Goal: Transaction & Acquisition: Purchase product/service

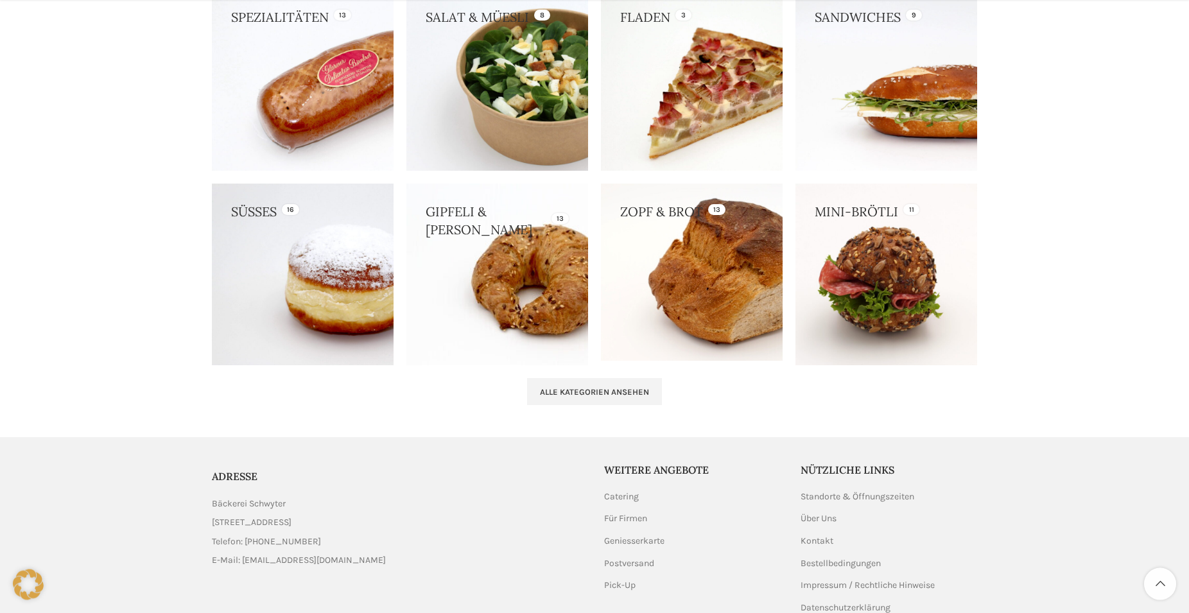
scroll to position [1244, 0]
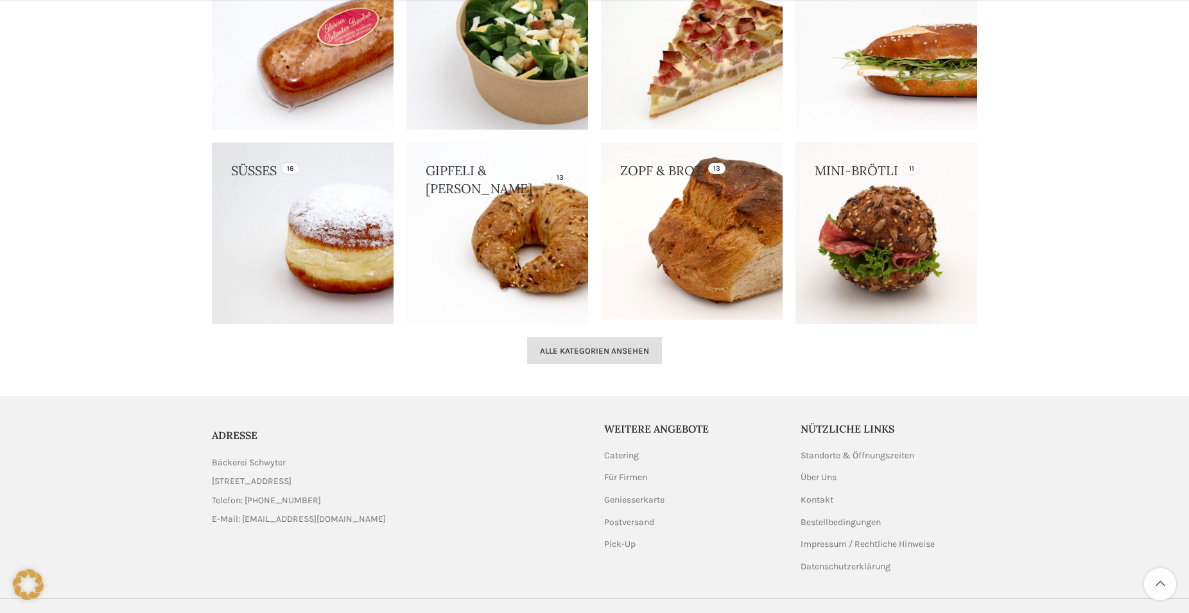
click at [571, 350] on span "Alle Kategorien ansehen" at bounding box center [594, 351] width 109 height 10
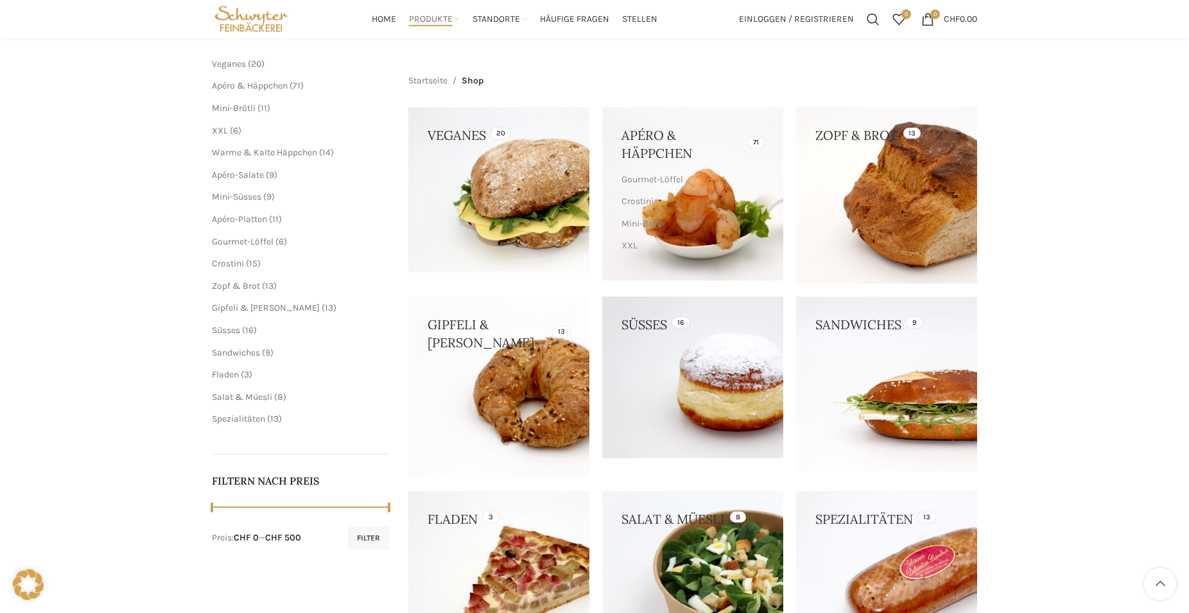
scroll to position [100, 0]
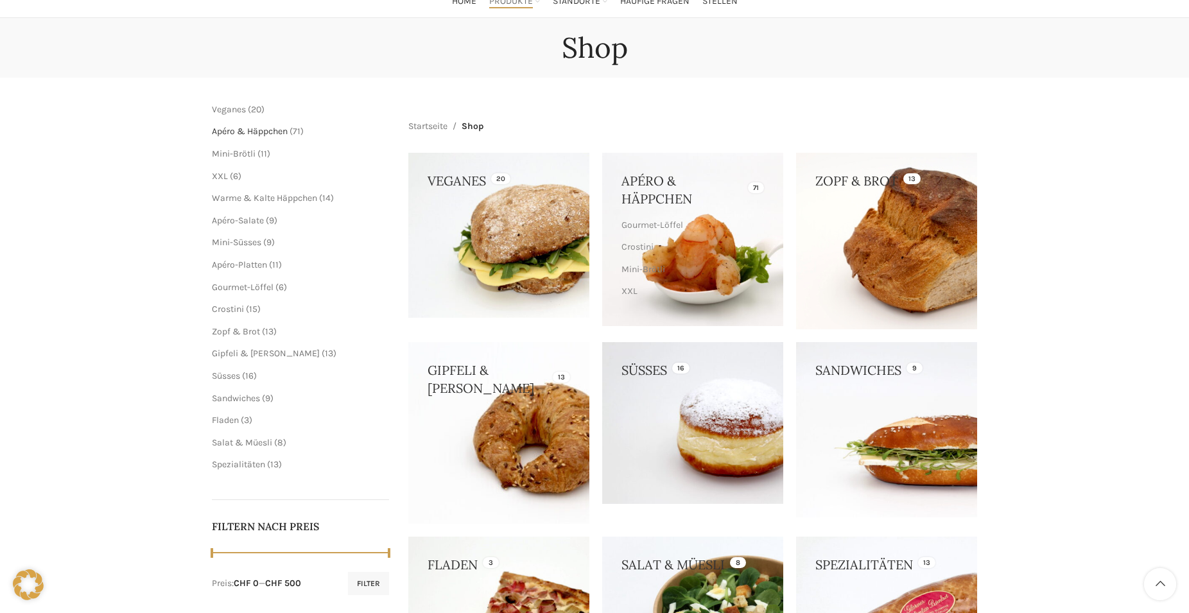
click at [245, 130] on span "Apéro & Häppchen" at bounding box center [250, 131] width 76 height 11
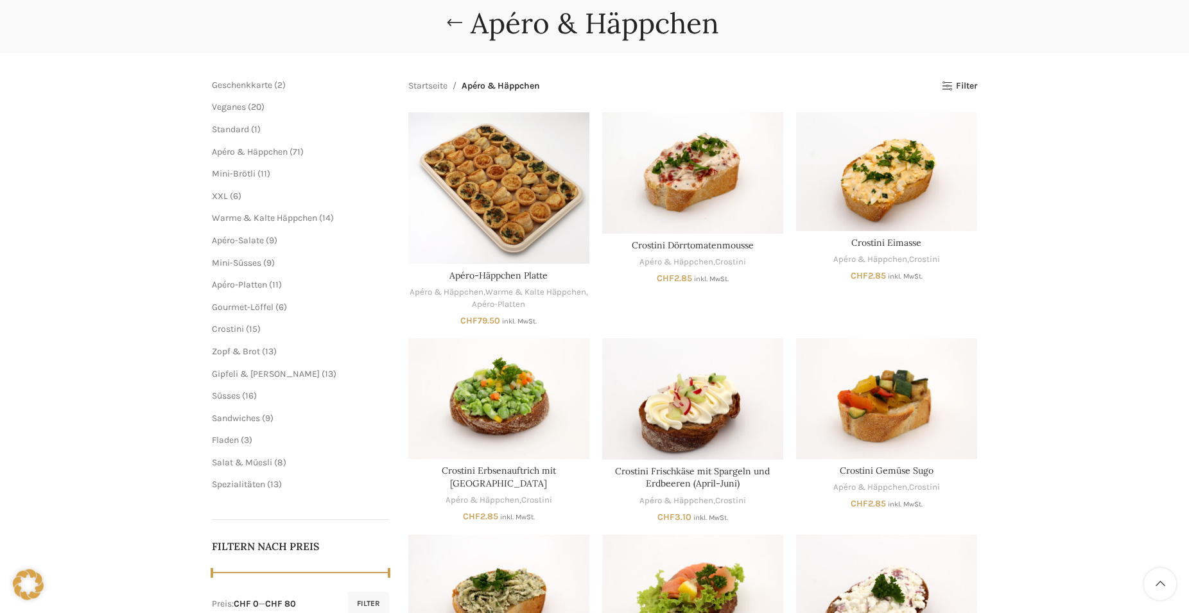
scroll to position [131, 0]
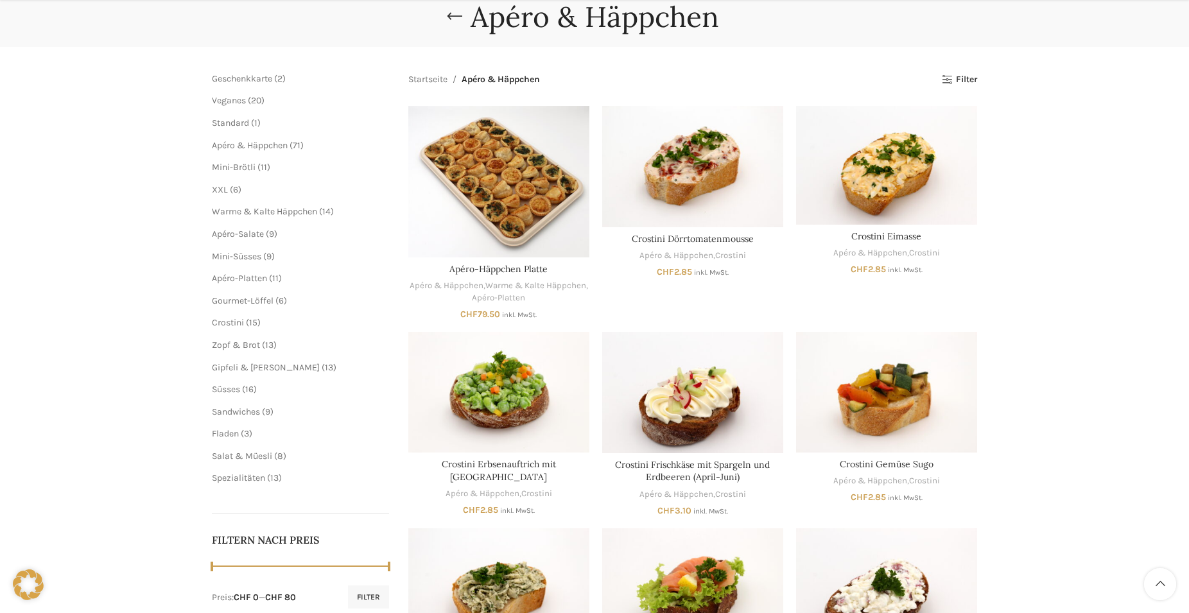
click at [545, 556] on img "Crostini Kräuterquark" at bounding box center [498, 588] width 181 height 121
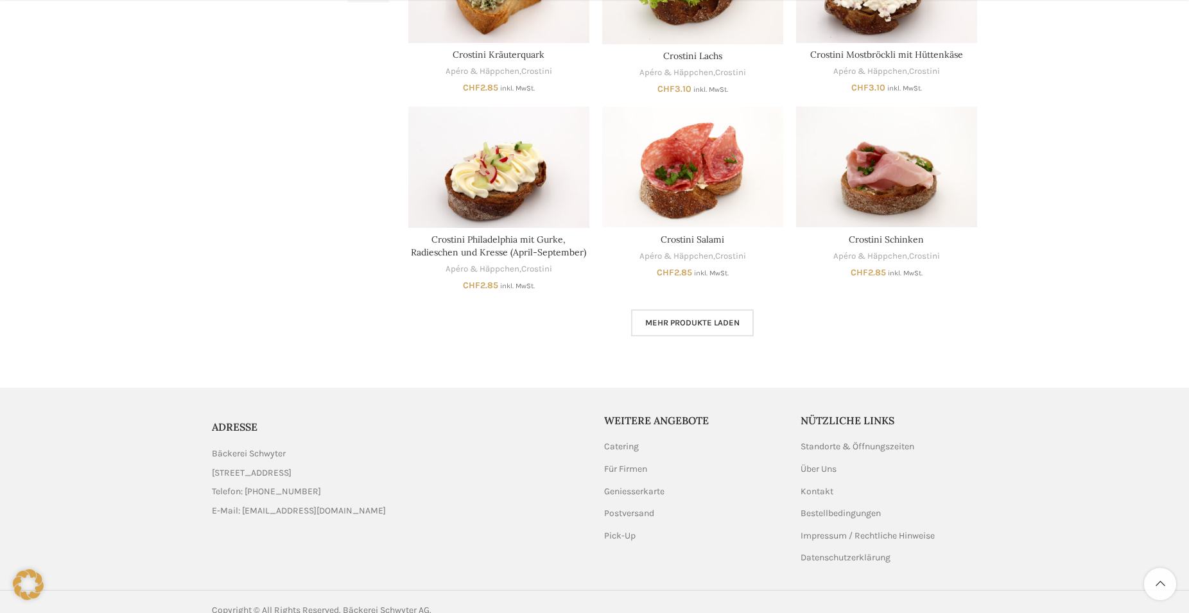
scroll to position [754, 0]
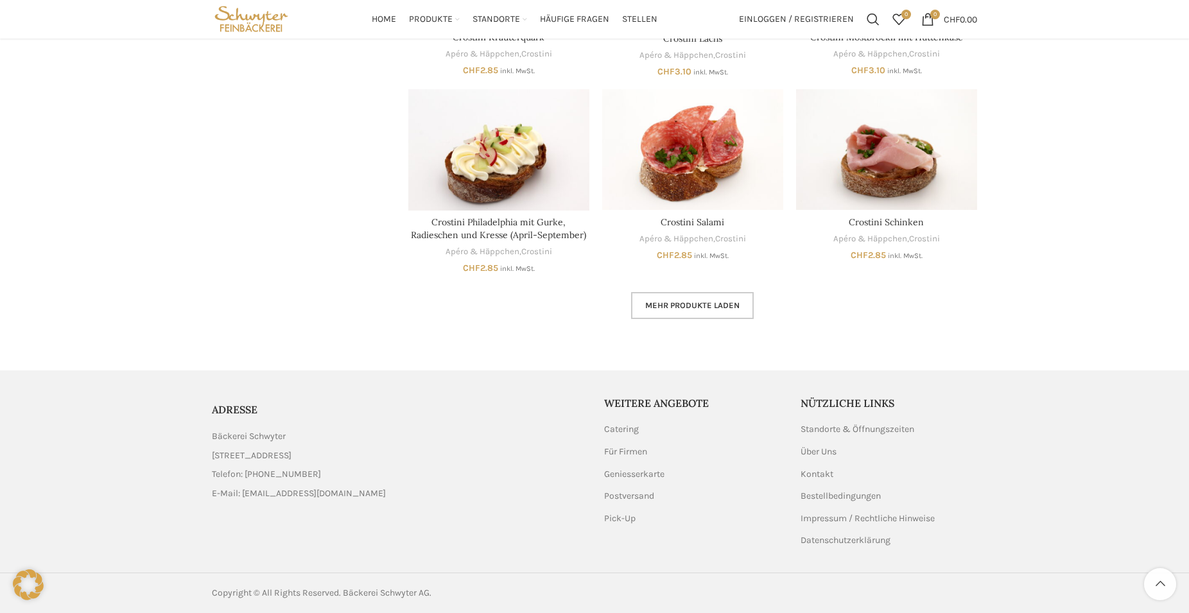
click at [666, 307] on span "Mehr Produkte laden" at bounding box center [692, 305] width 94 height 10
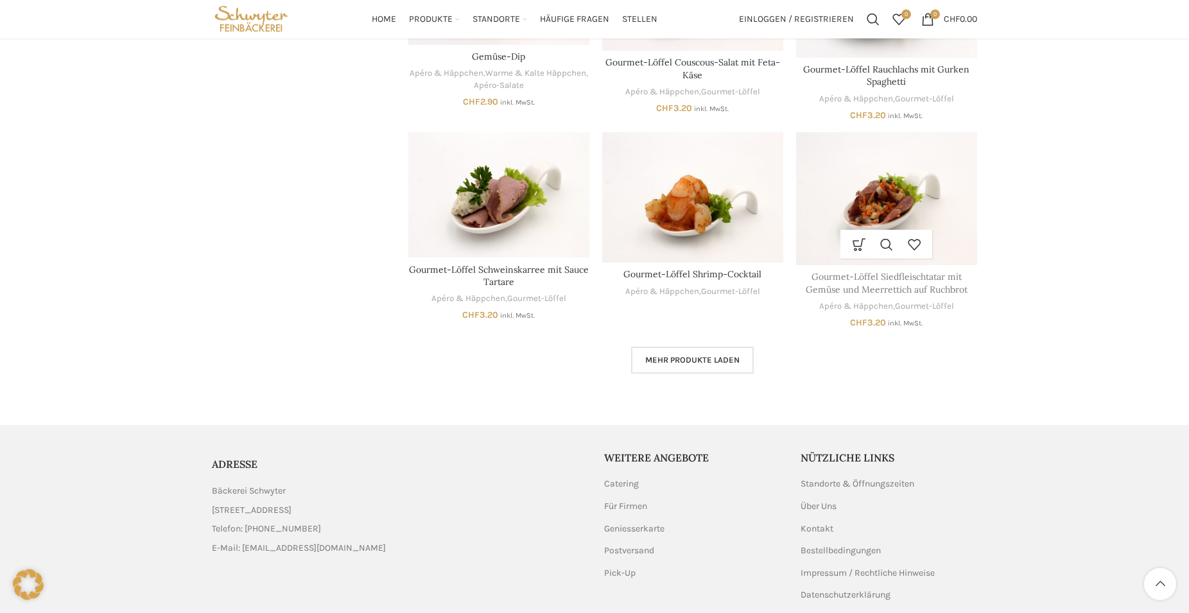
scroll to position [1525, 0]
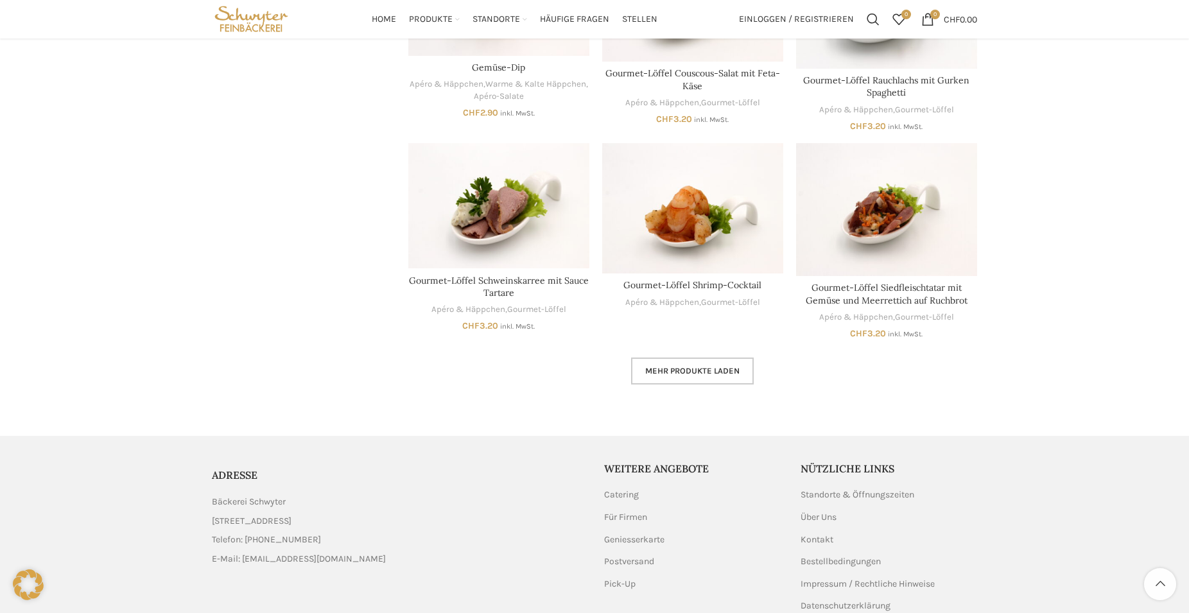
click at [690, 373] on span "Mehr Produkte laden" at bounding box center [692, 371] width 94 height 10
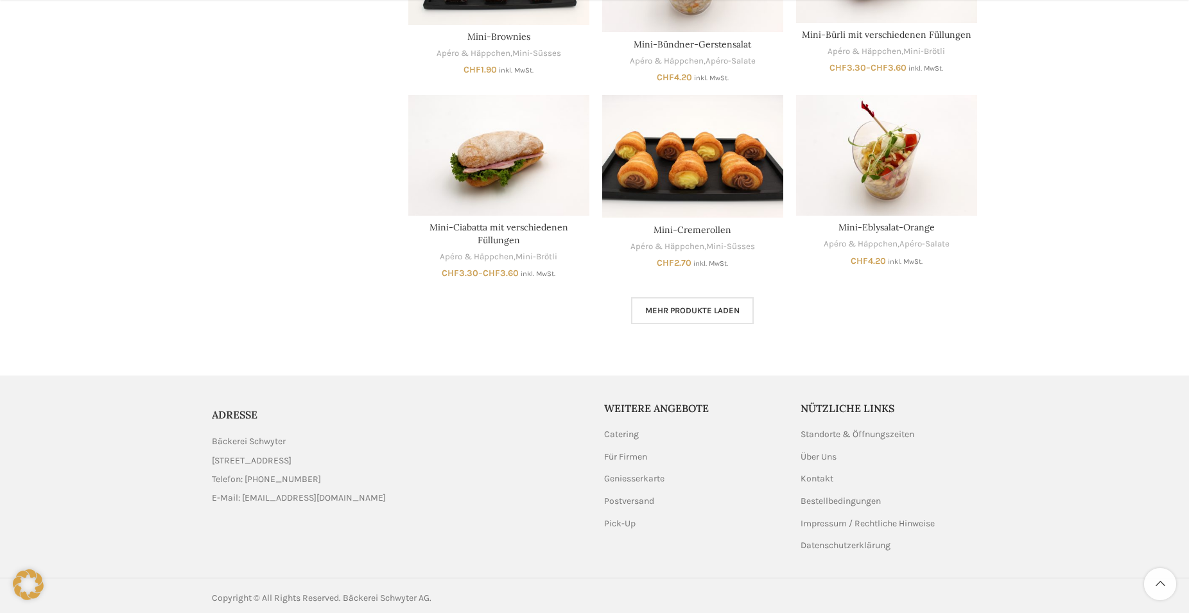
scroll to position [2385, 0]
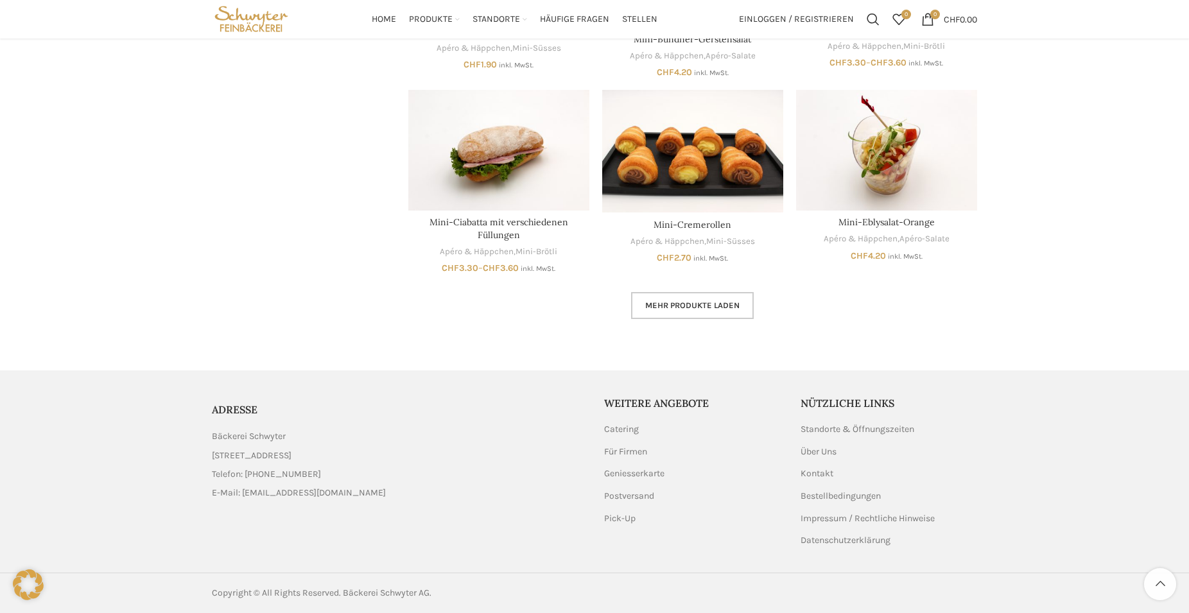
click at [691, 306] on span "Mehr Produkte laden" at bounding box center [692, 305] width 94 height 10
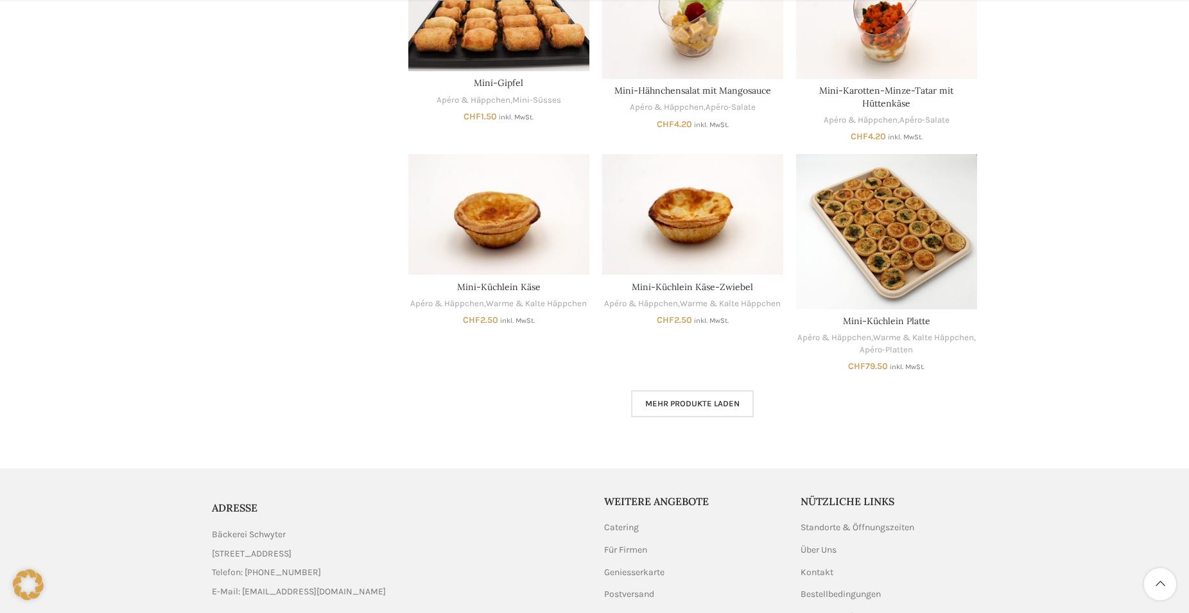
scroll to position [3105, 0]
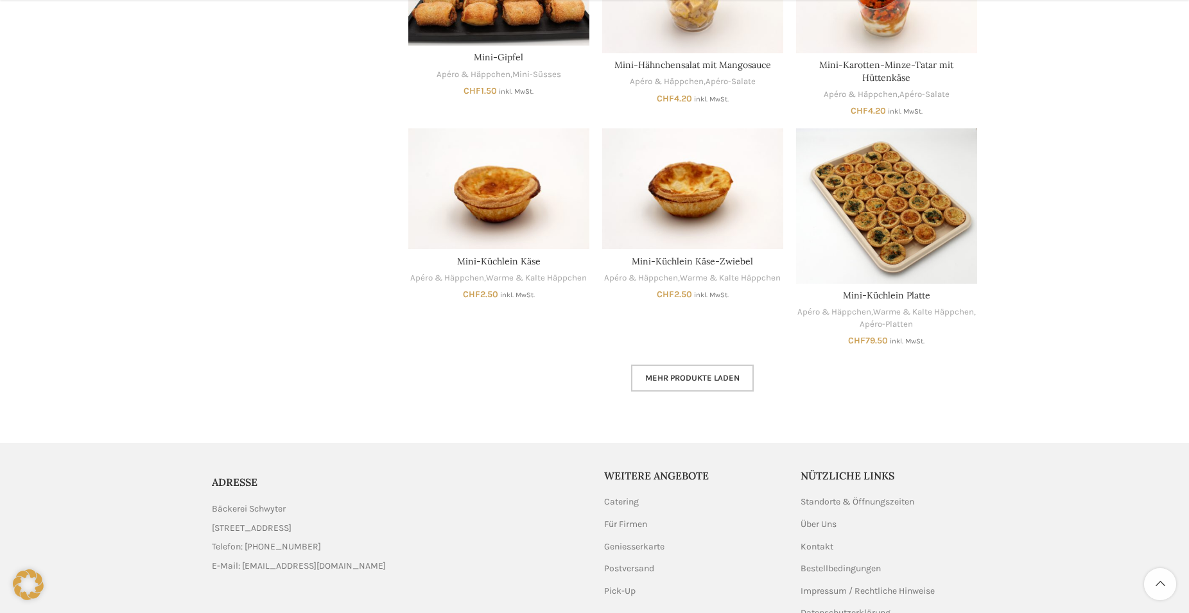
click at [685, 378] on span "Mehr Produkte laden" at bounding box center [692, 378] width 94 height 10
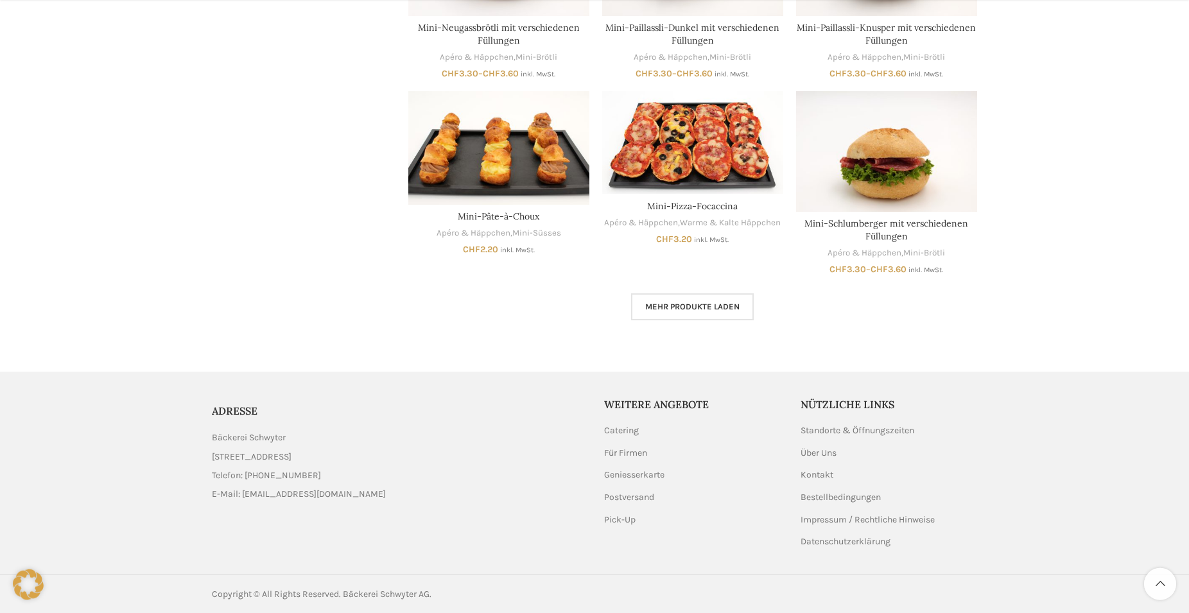
scroll to position [3962, 0]
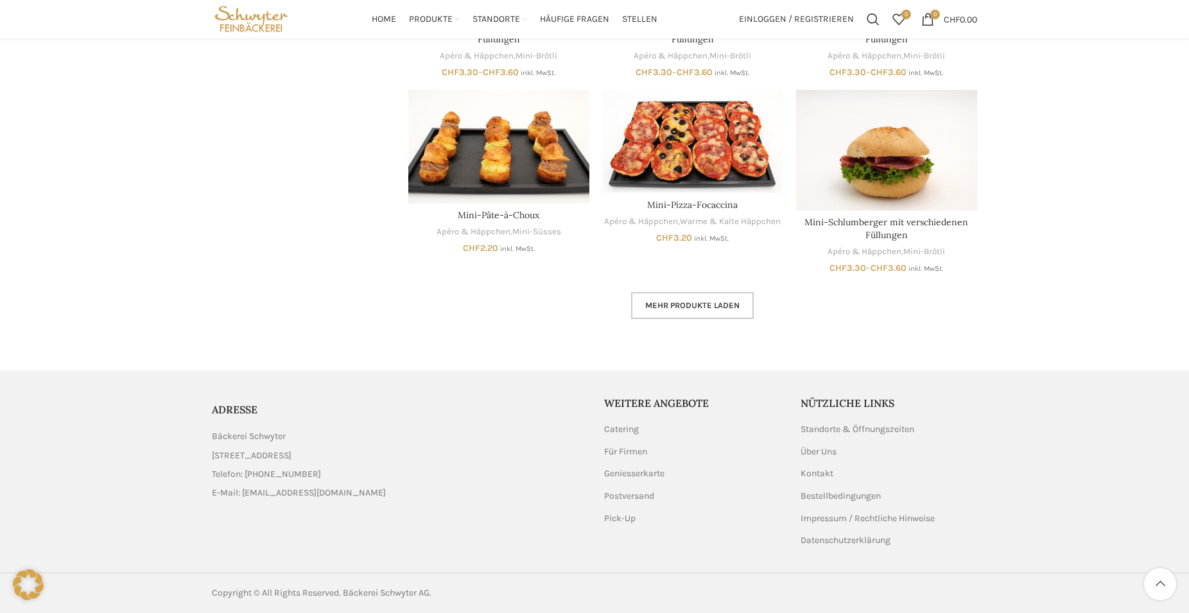
click at [705, 308] on span "Mehr Produkte laden" at bounding box center [692, 305] width 94 height 10
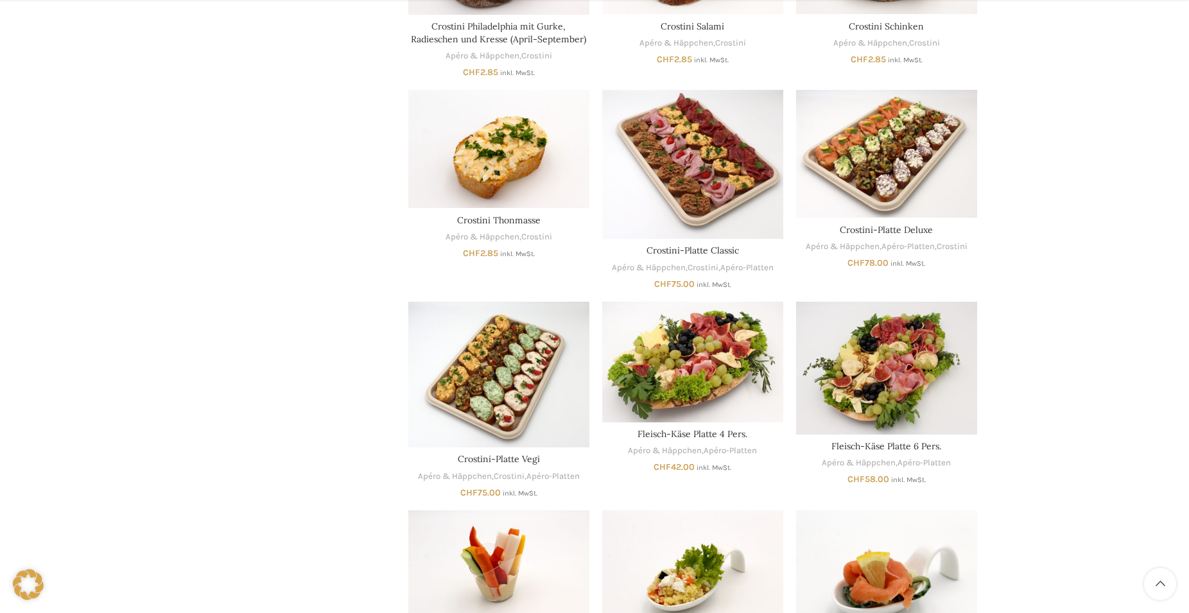
scroll to position [982, 0]
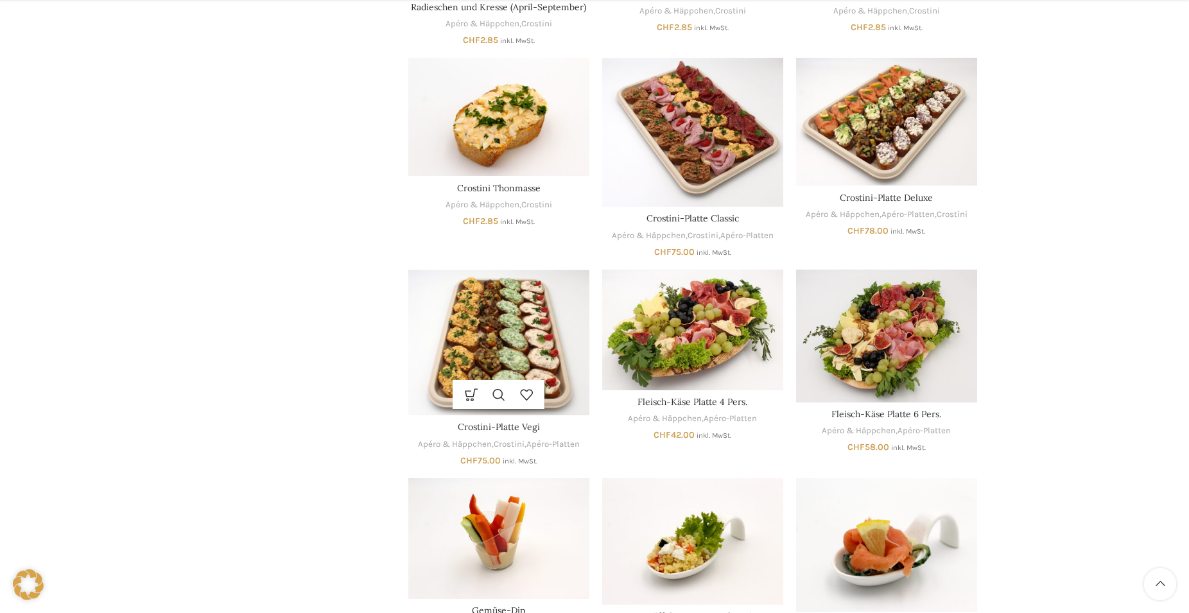
click at [516, 351] on img "Crostini-Platte Vegi" at bounding box center [498, 343] width 181 height 146
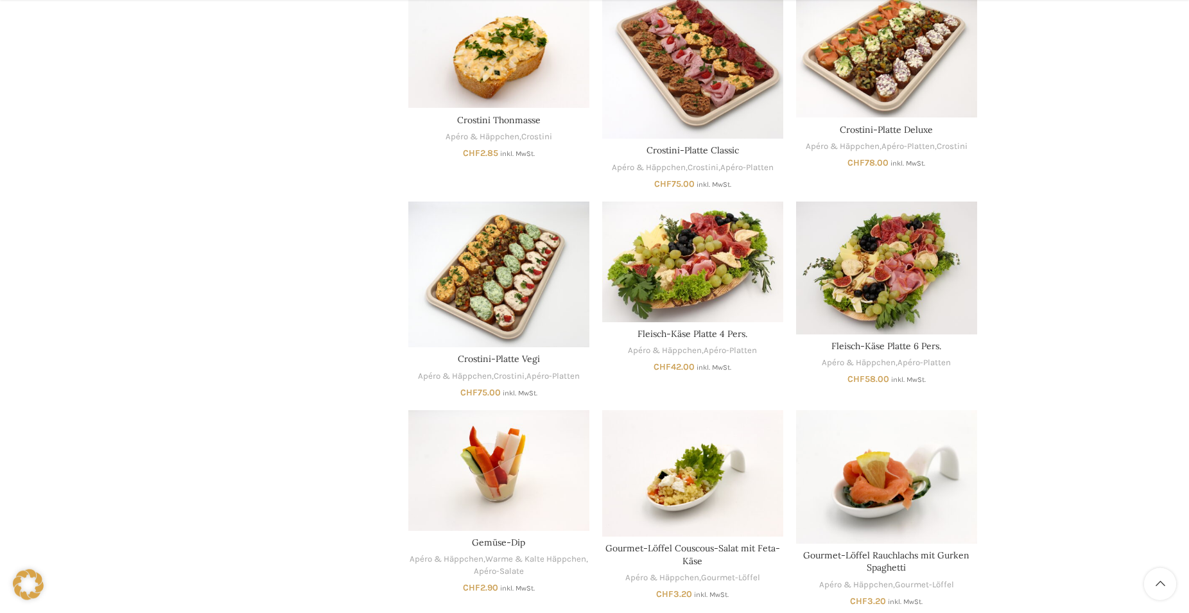
scroll to position [1179, 0]
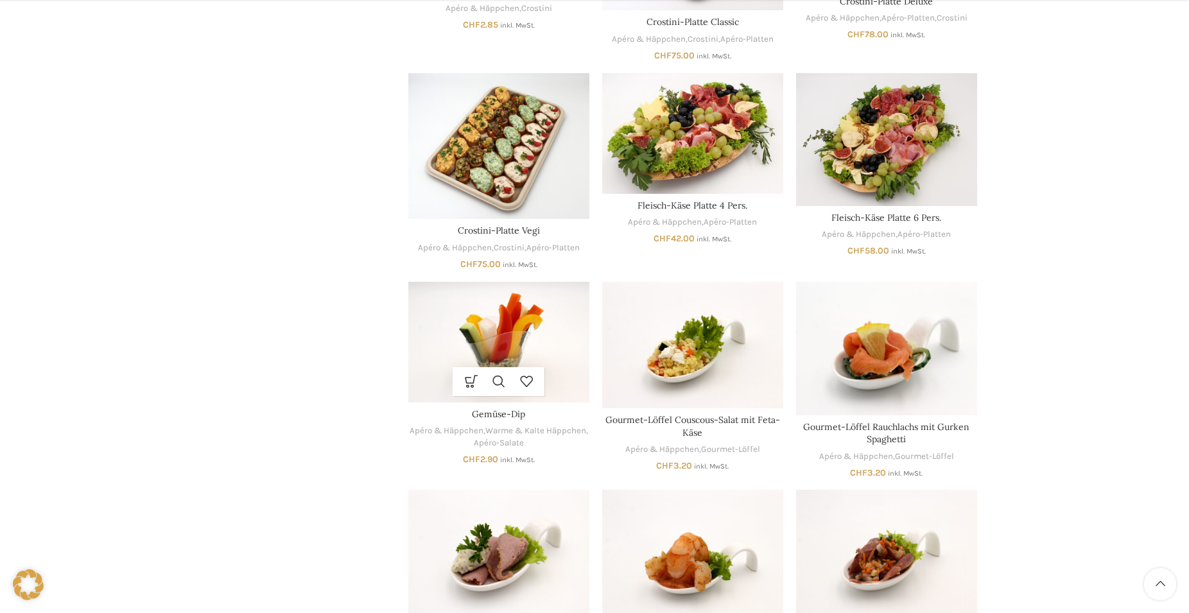
click at [553, 344] on img "Gemüse-Dip" at bounding box center [498, 342] width 181 height 121
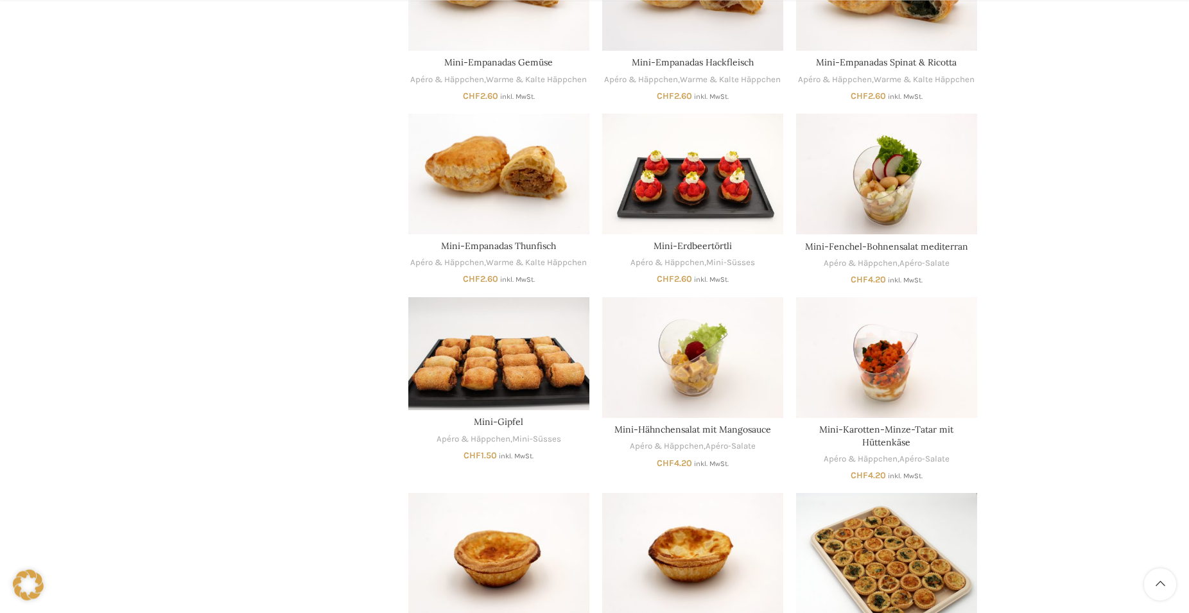
scroll to position [2750, 0]
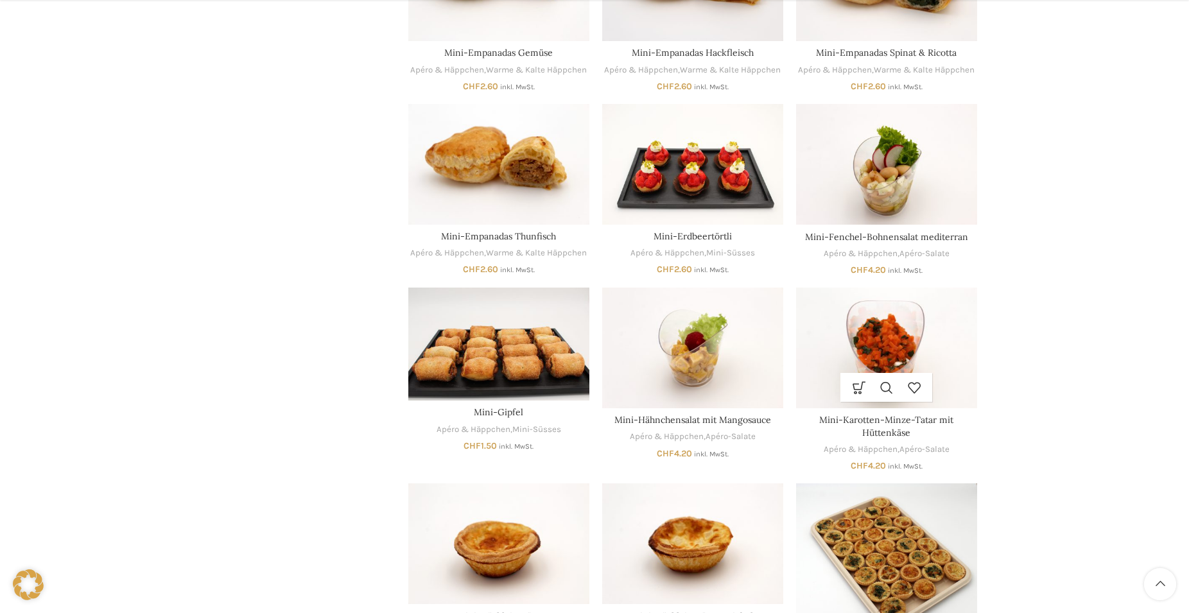
click at [864, 343] on img "Mini-Karotten-Minze-Tatar mit Hüttenkäse" at bounding box center [886, 348] width 181 height 121
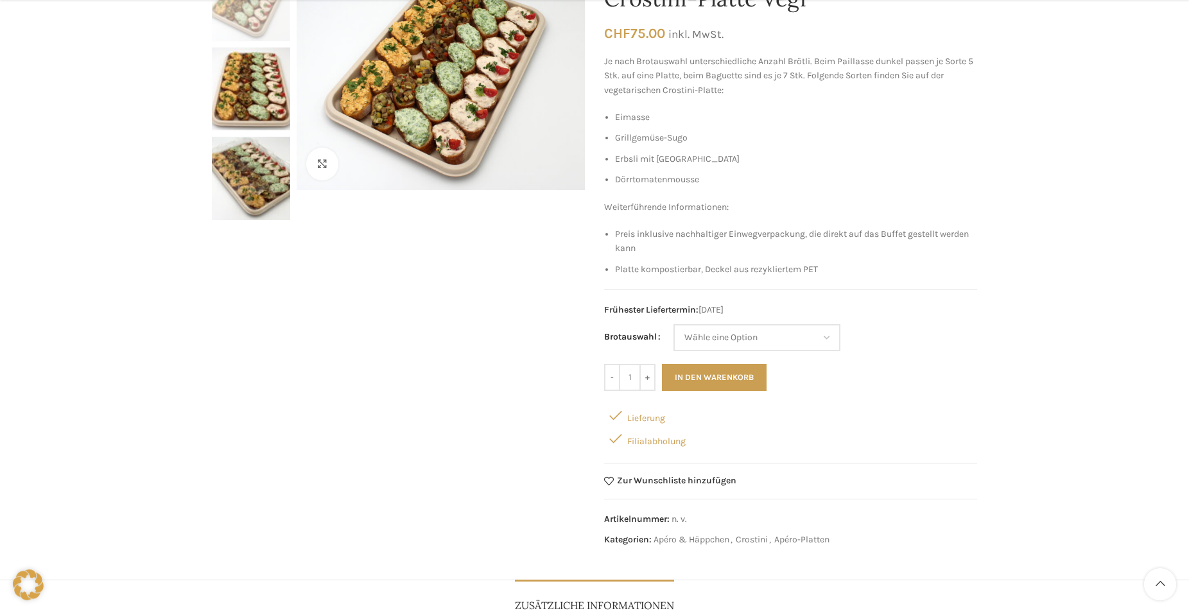
scroll to position [196, 0]
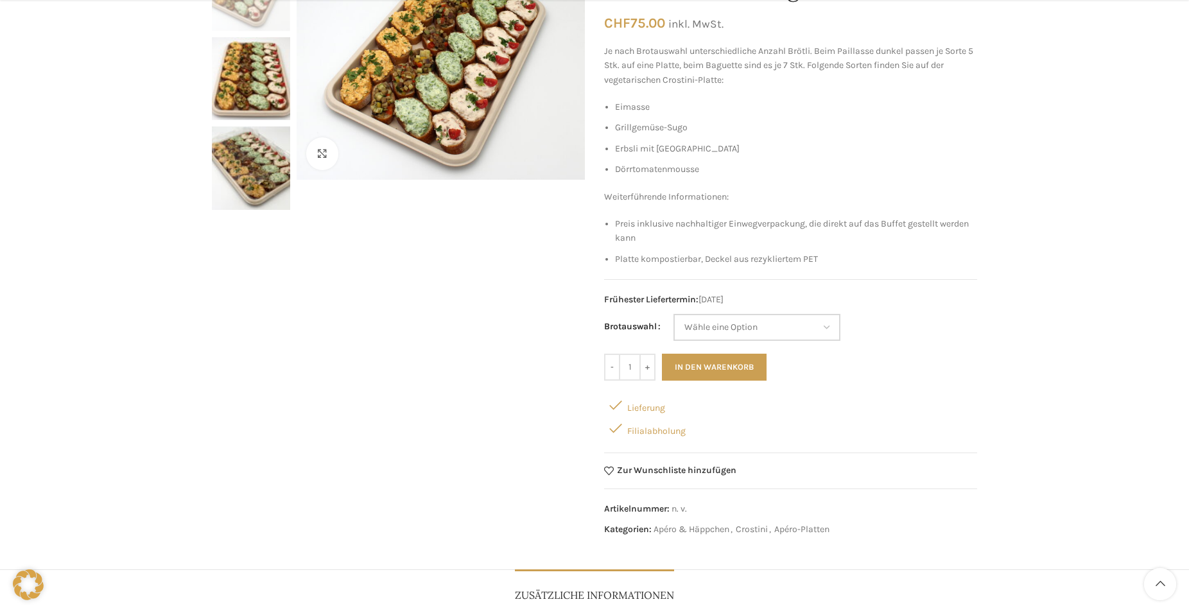
click at [673, 314] on select "Wähle eine Option Baguette Paillasse dunkel" at bounding box center [756, 327] width 167 height 27
select select "Paillasse dunkel"
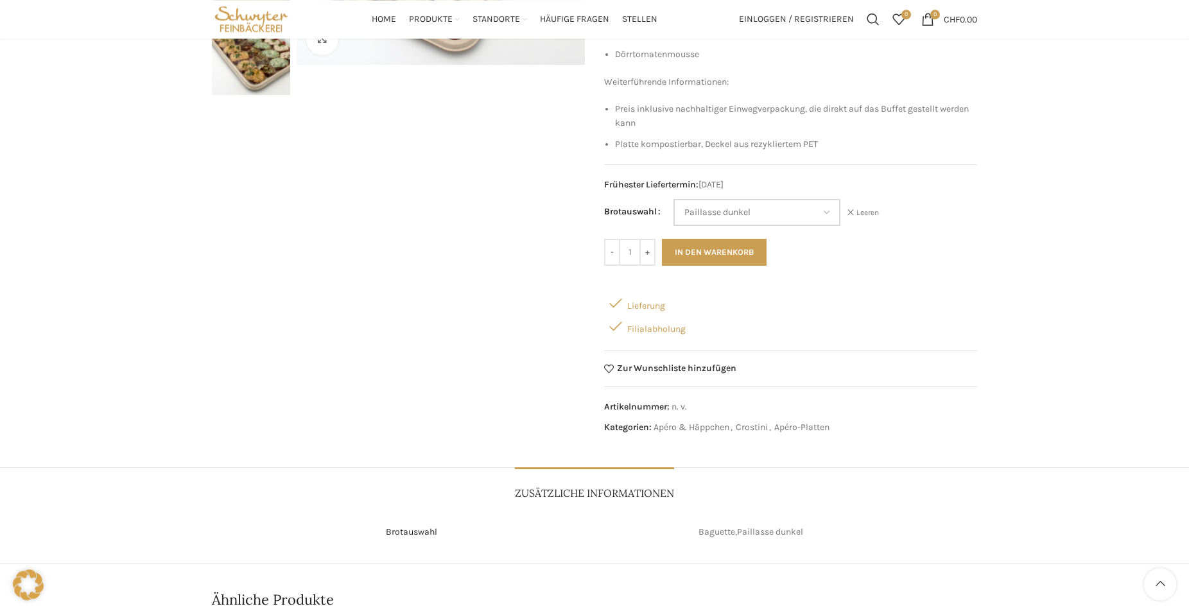
scroll to position [297, 0]
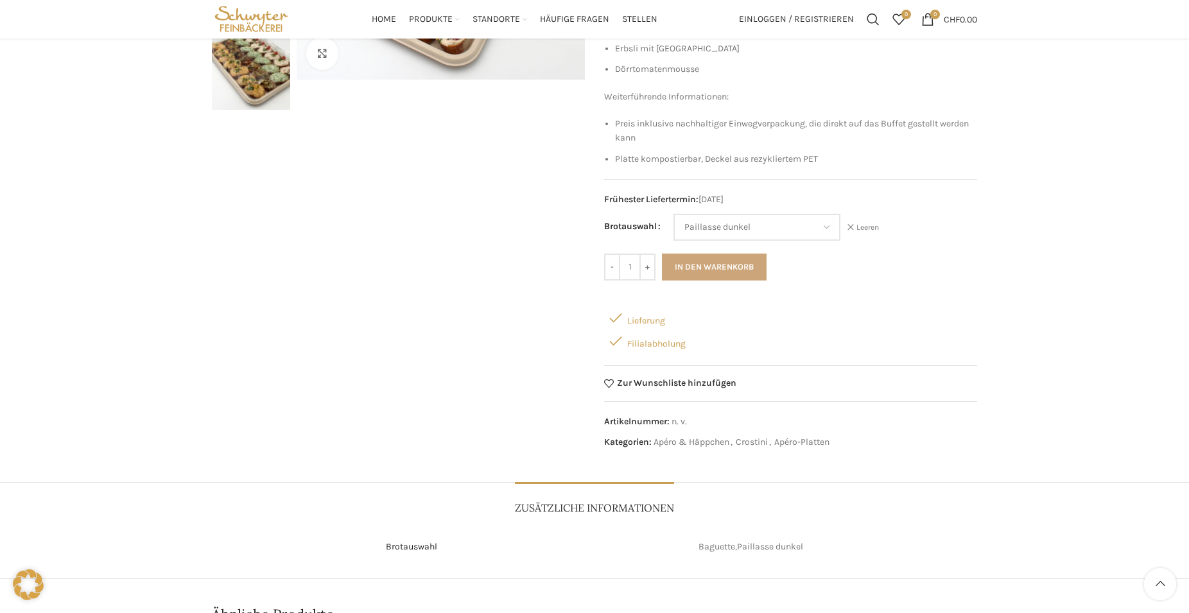
click at [714, 270] on button "In den Warenkorb" at bounding box center [714, 267] width 105 height 27
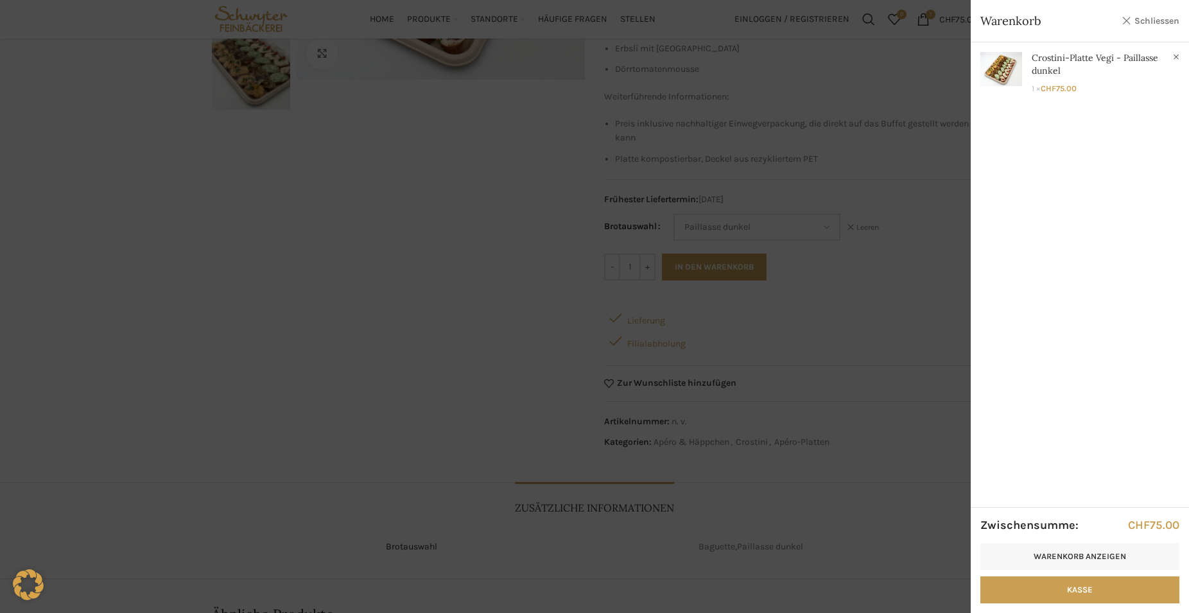
click at [1142, 16] on link "Schliessen" at bounding box center [1151, 21] width 58 height 16
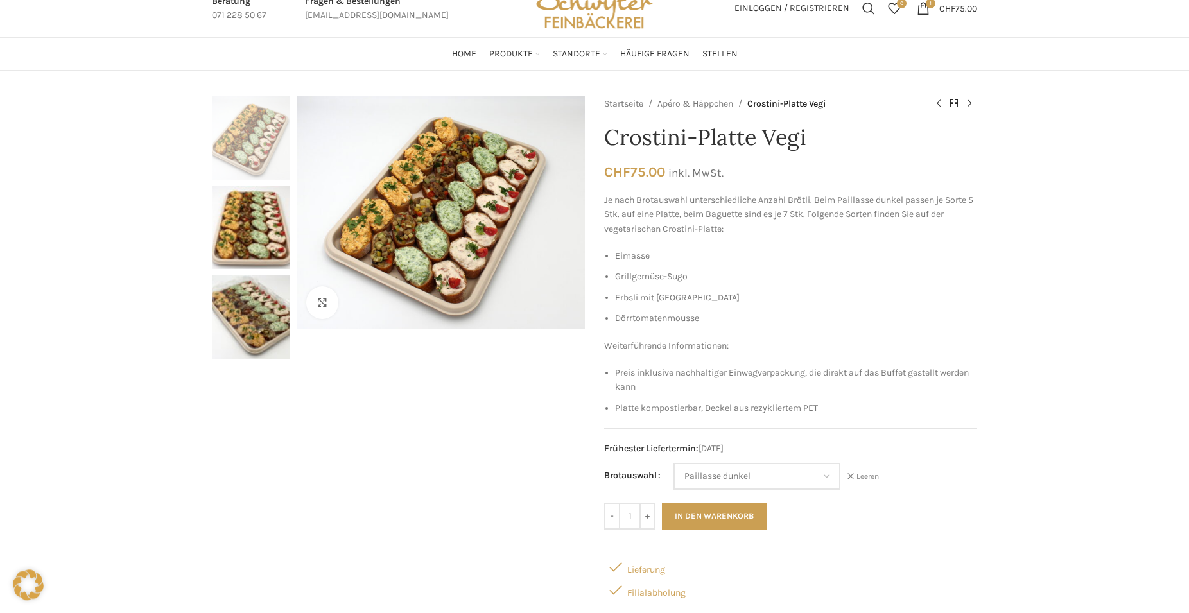
scroll to position [0, 0]
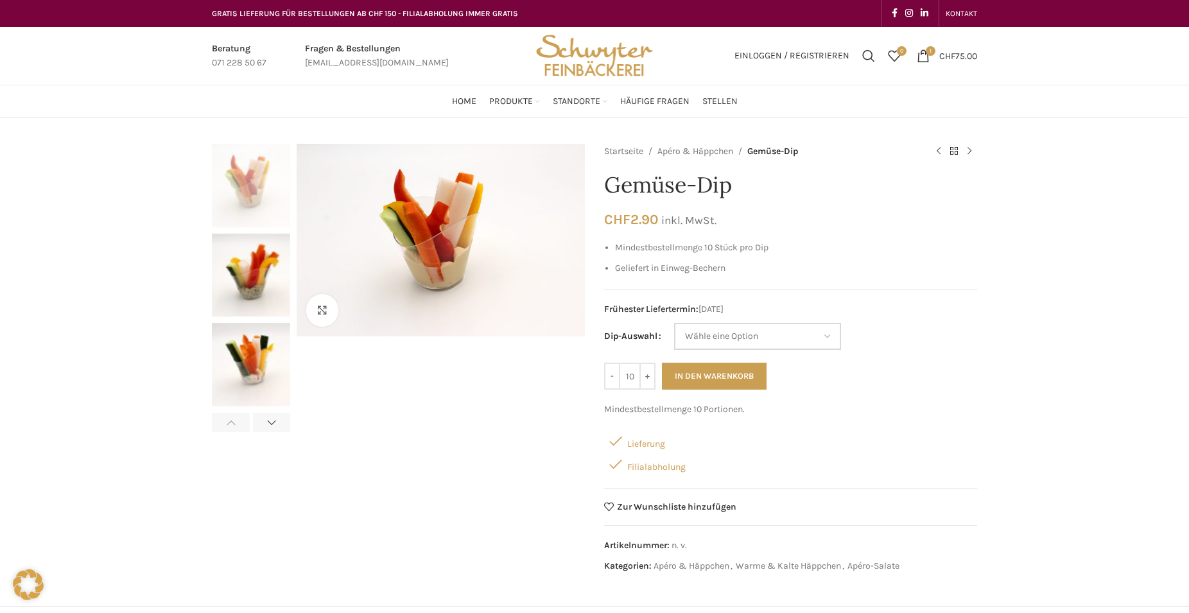
click at [674, 323] on select "Wähle eine Option Hummus Frischkäse-Cranberry Kräuterquark Cocktail" at bounding box center [757, 336] width 167 height 27
select select "Hummus"
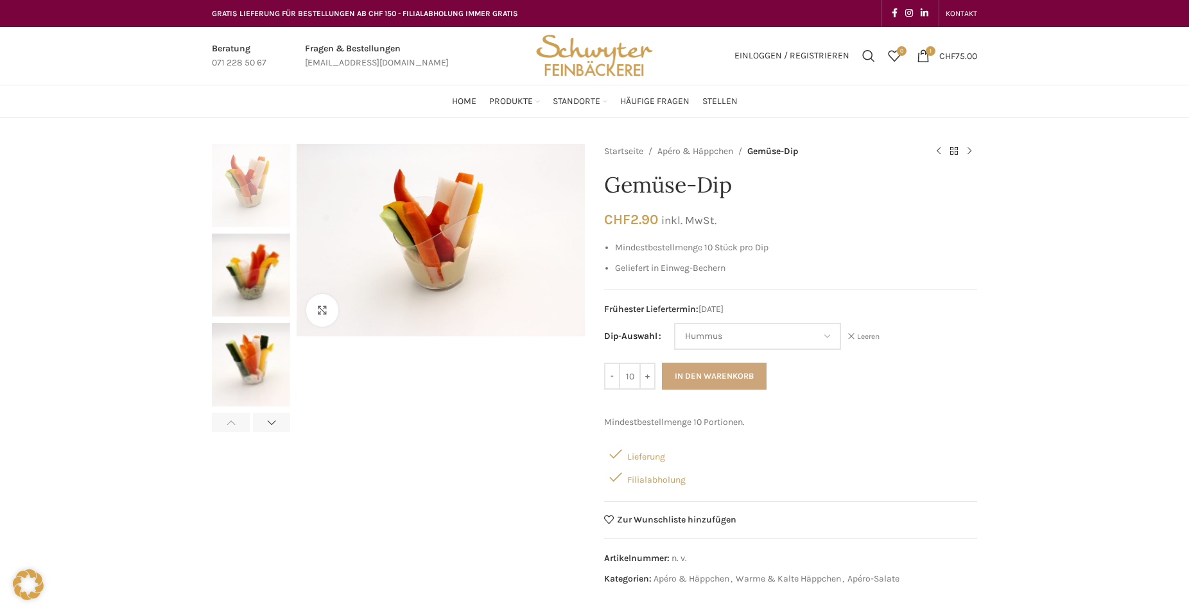
click at [716, 374] on button "In den Warenkorb" at bounding box center [714, 376] width 105 height 27
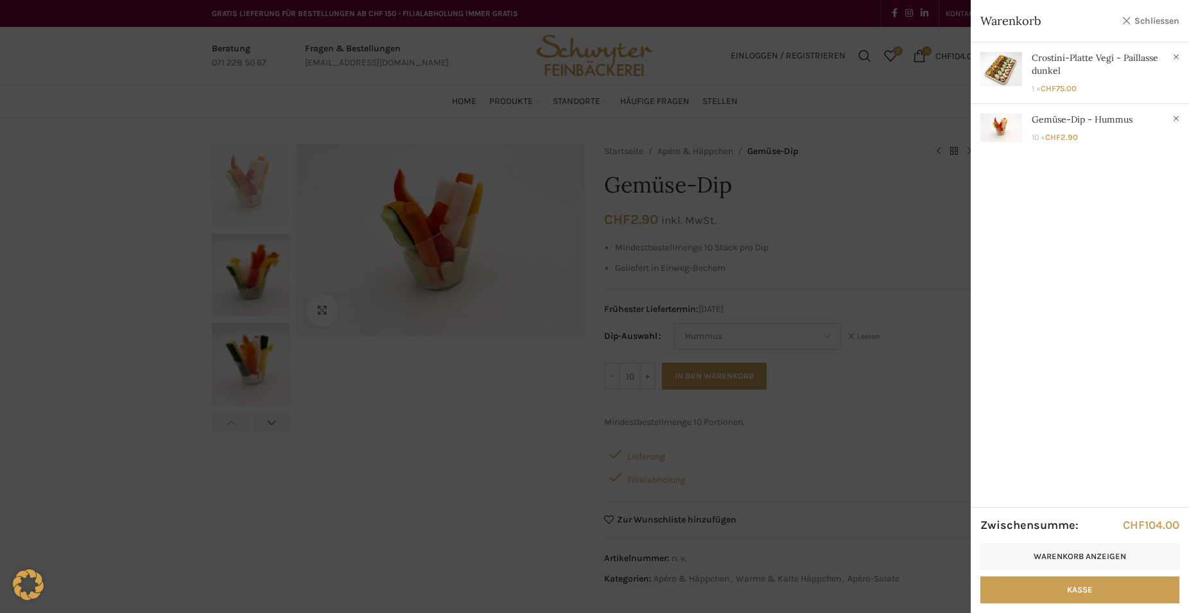
click at [1146, 19] on link "Schliessen" at bounding box center [1151, 21] width 58 height 16
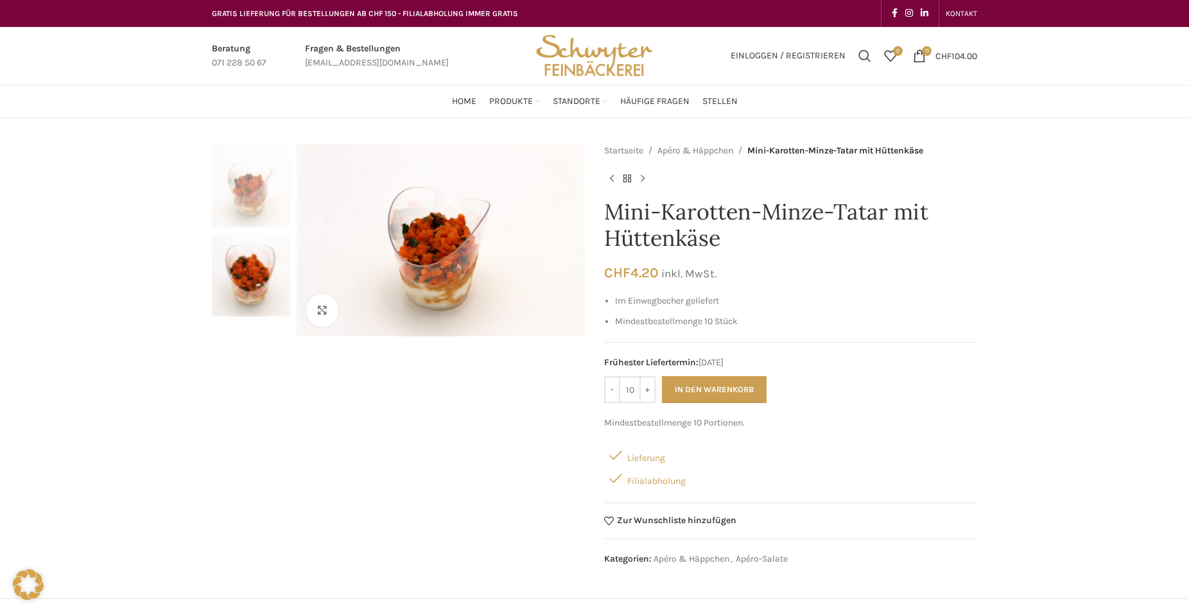
click at [254, 166] on img "1 / 2" at bounding box center [251, 185] width 78 height 83
click at [566, 236] on div "Next slide" at bounding box center [569, 240] width 32 height 32
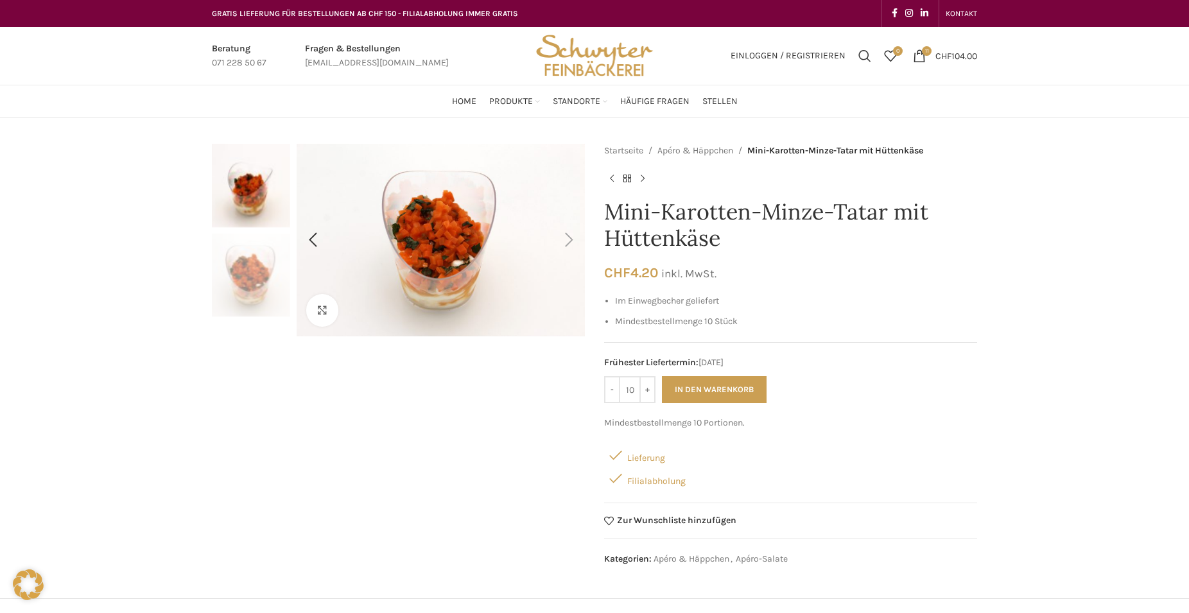
click at [566, 236] on div "Next slide" at bounding box center [569, 240] width 32 height 32
click at [318, 245] on div "Previous slide" at bounding box center [313, 240] width 32 height 32
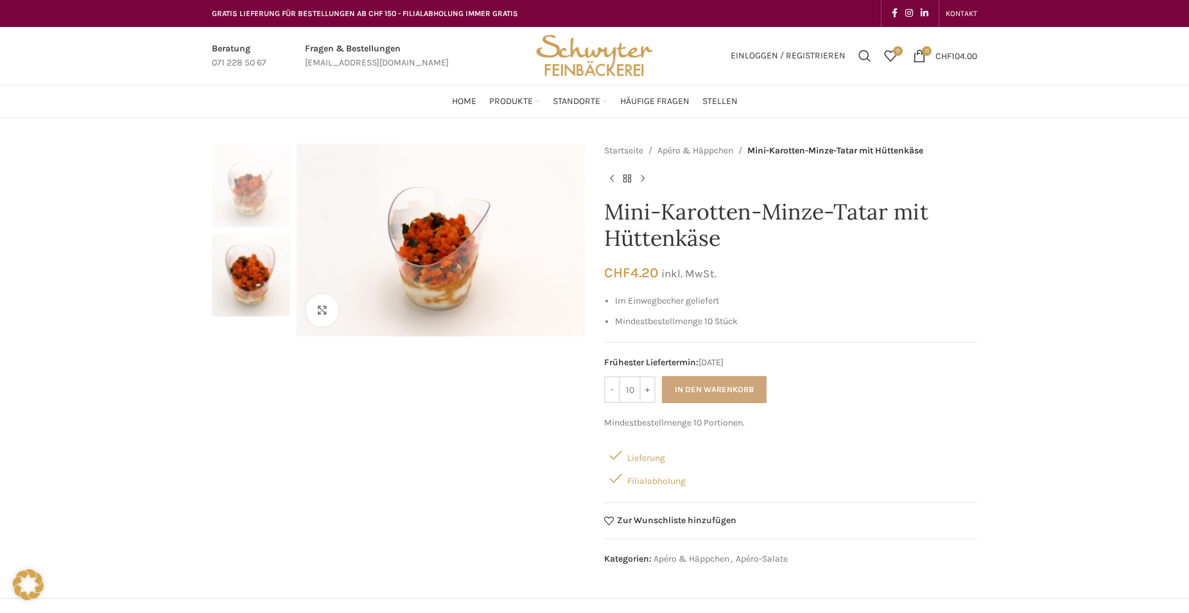
click at [712, 385] on button "In den Warenkorb" at bounding box center [714, 389] width 105 height 27
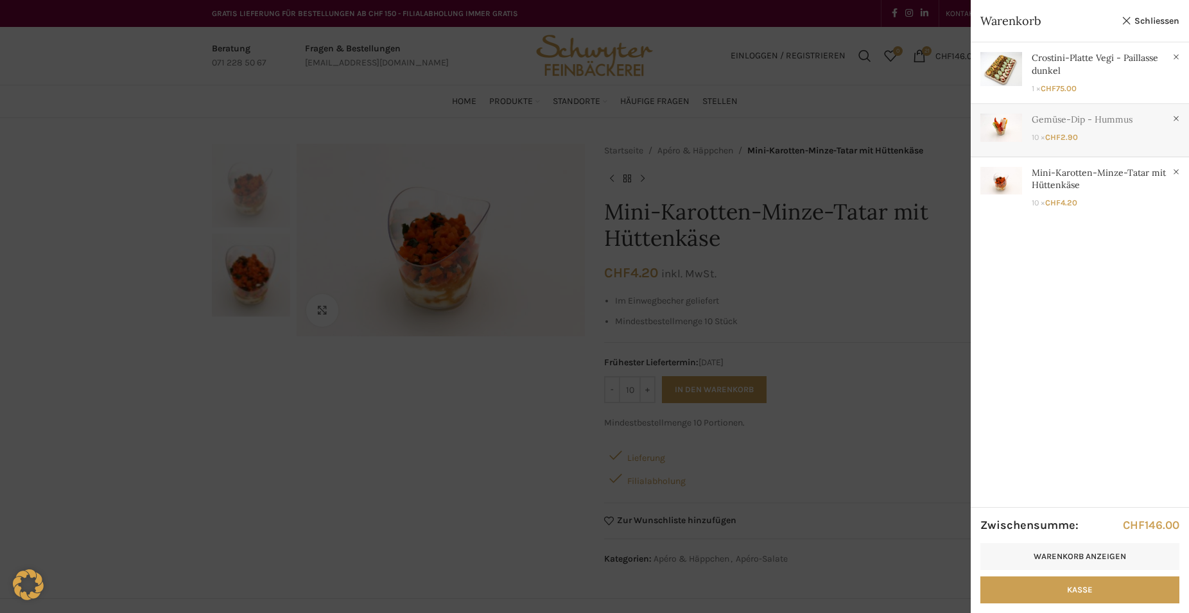
type button "11499"
